Goal: Information Seeking & Learning: Learn about a topic

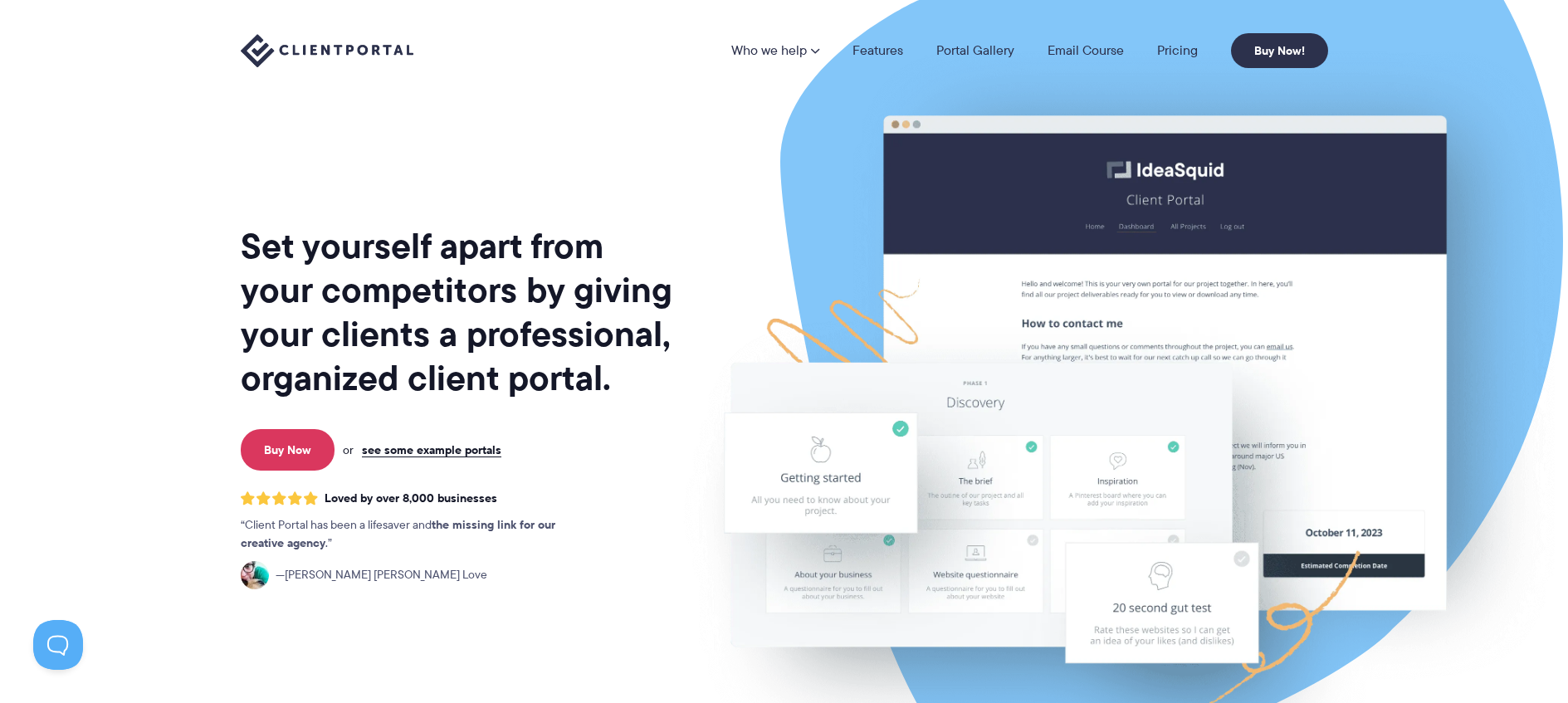
click at [293, 52] on img at bounding box center [327, 52] width 173 height 34
click at [1178, 47] on link "Pricing" at bounding box center [1177, 51] width 41 height 13
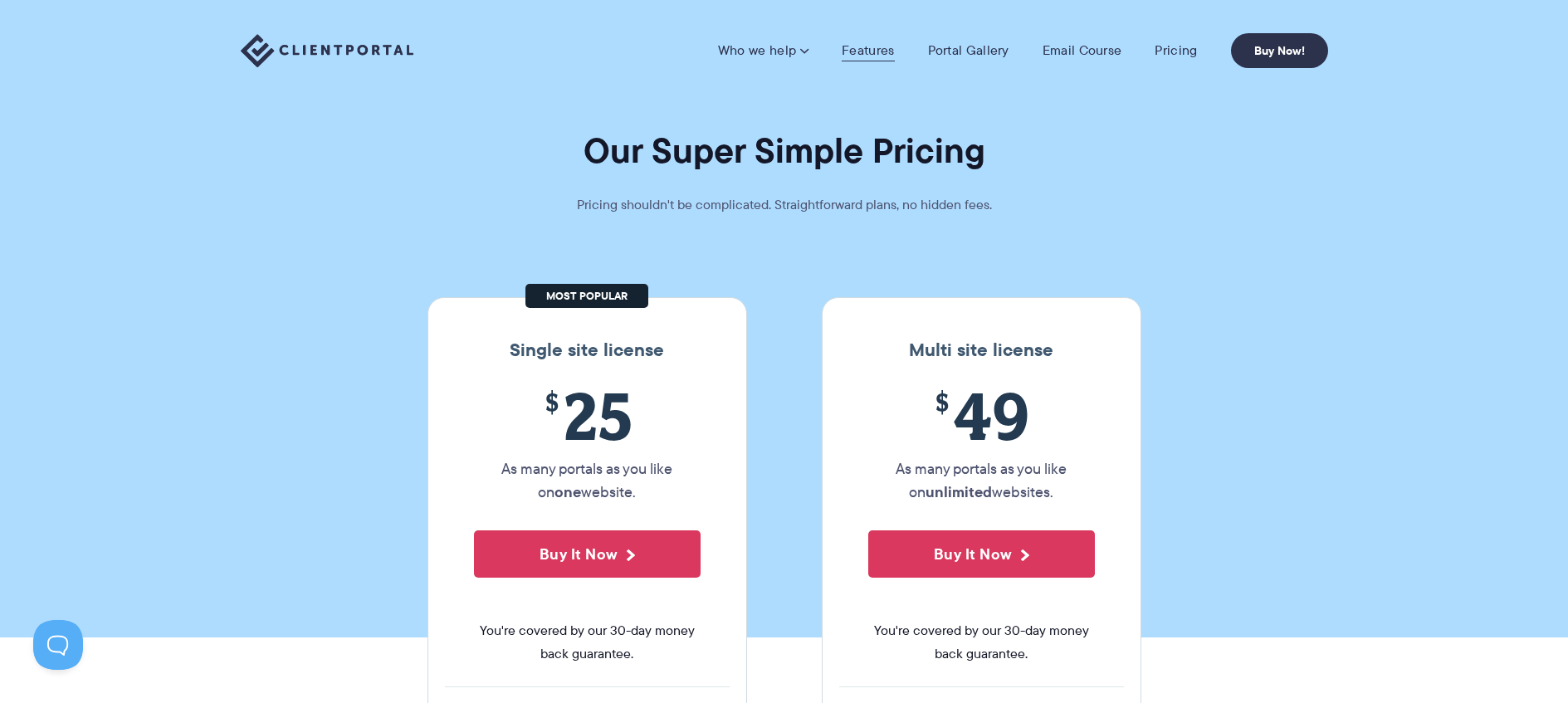
click at [875, 46] on link "Features" at bounding box center [867, 50] width 52 height 16
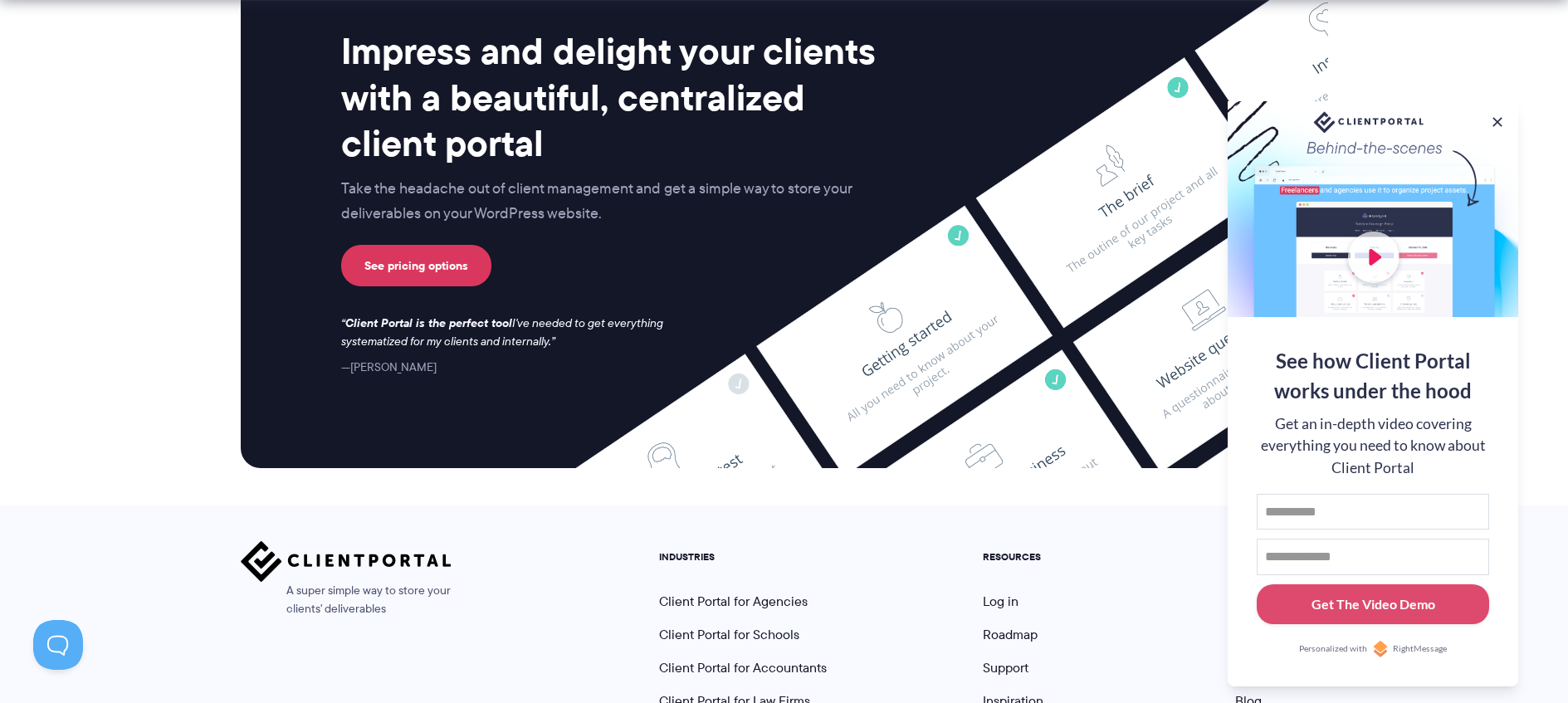
scroll to position [4434, 0]
